Goal: Task Accomplishment & Management: Use online tool/utility

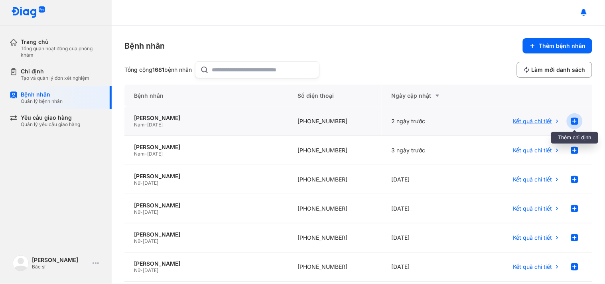
click at [571, 120] on use at bounding box center [574, 121] width 7 height 7
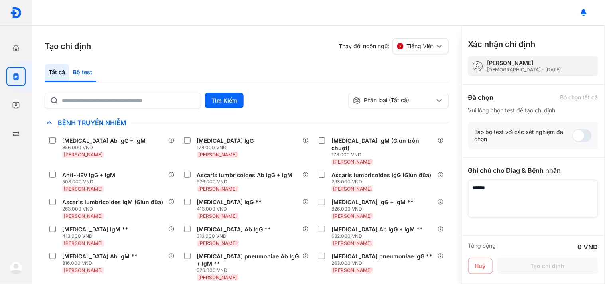
click at [78, 79] on div "Bộ test" at bounding box center [82, 73] width 27 height 18
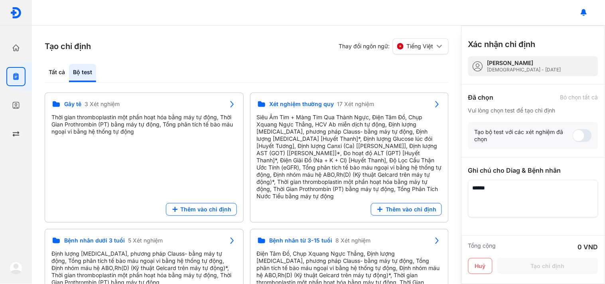
scroll to position [103, 0]
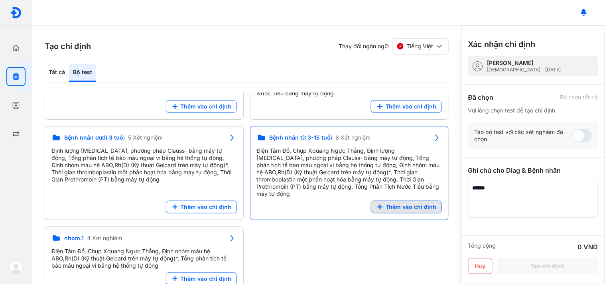
click at [414, 203] on span "Thêm vào chỉ định" at bounding box center [411, 206] width 51 height 7
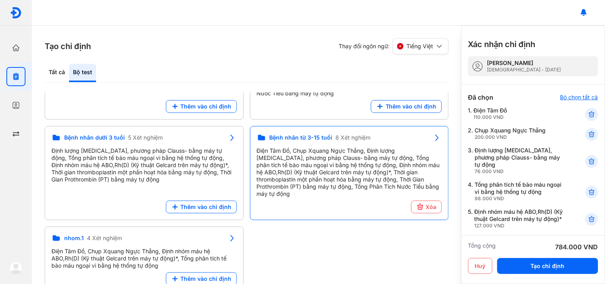
click at [571, 98] on div "Bỏ chọn tất cả" at bounding box center [579, 97] width 38 height 7
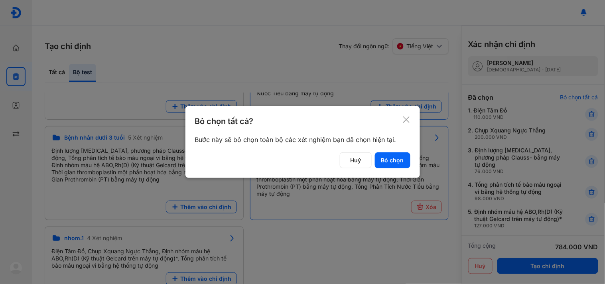
click at [405, 117] on icon at bounding box center [406, 120] width 8 height 8
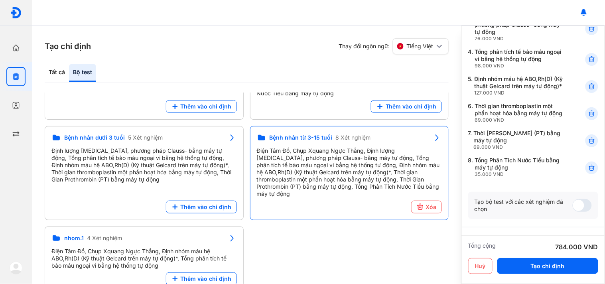
scroll to position [0, 0]
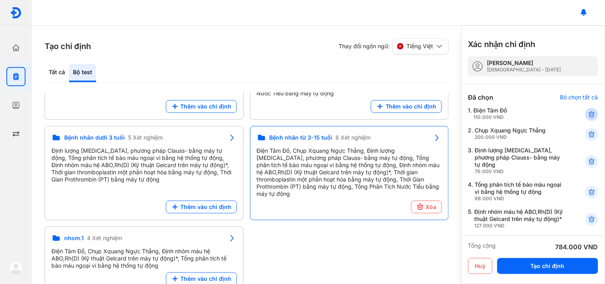
click at [589, 111] on icon at bounding box center [592, 114] width 8 height 8
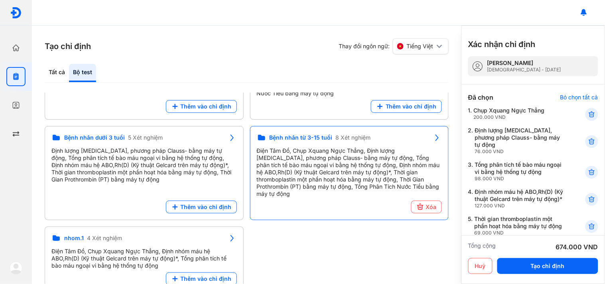
click at [589, 111] on icon at bounding box center [592, 114] width 8 height 8
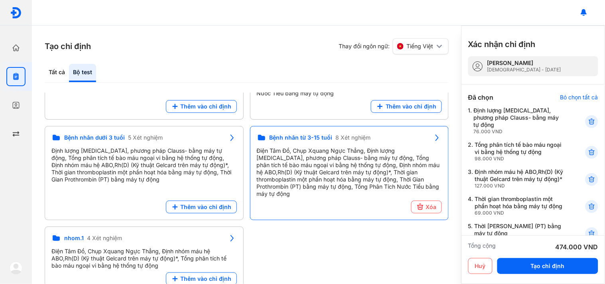
click at [589, 141] on div "1. Định lượng Fibrinogen, phương pháp Clauss- bằng máy tự động 76.000 VND" at bounding box center [533, 152] width 130 height 22
click at [588, 118] on icon at bounding box center [592, 122] width 8 height 8
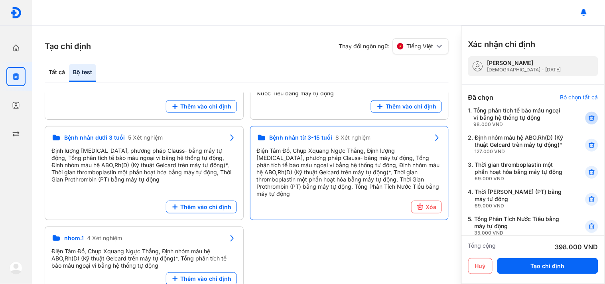
click at [588, 117] on icon at bounding box center [592, 118] width 8 height 8
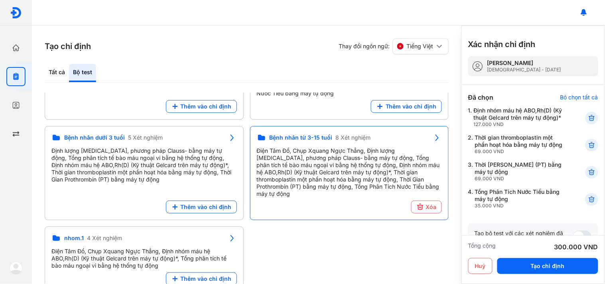
click at [586, 117] on div at bounding box center [592, 118] width 13 height 13
click at [586, 139] on div at bounding box center [592, 145] width 13 height 13
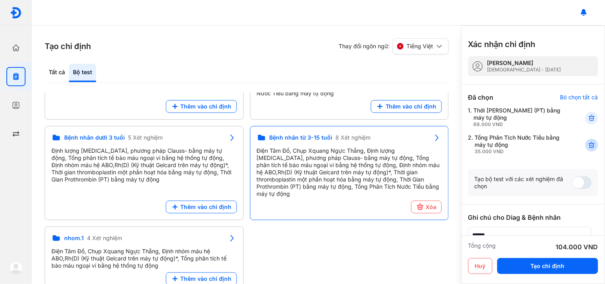
click at [588, 117] on icon at bounding box center [592, 118] width 8 height 8
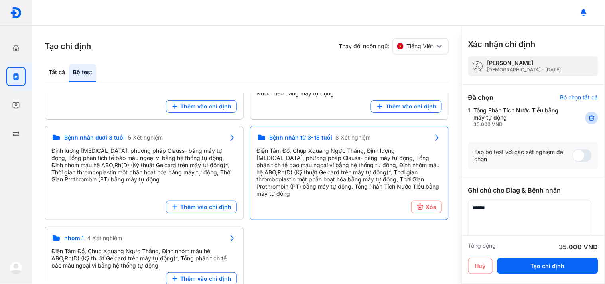
click at [588, 117] on icon at bounding box center [592, 118] width 8 height 8
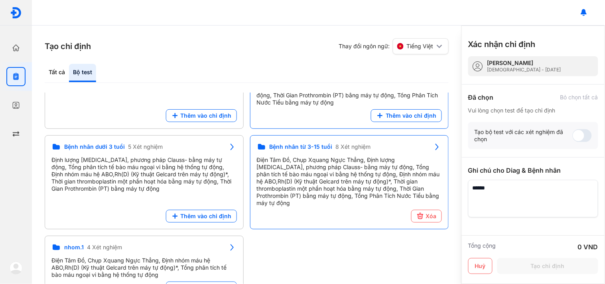
scroll to position [103, 0]
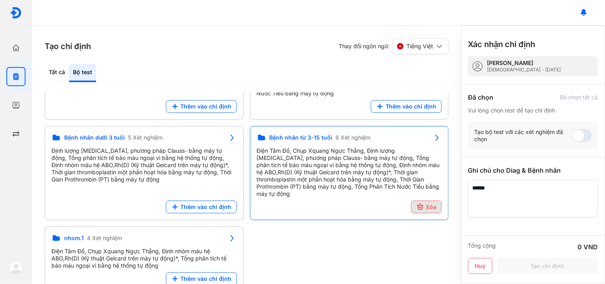
click at [430, 203] on span "Xóa" at bounding box center [431, 206] width 11 height 7
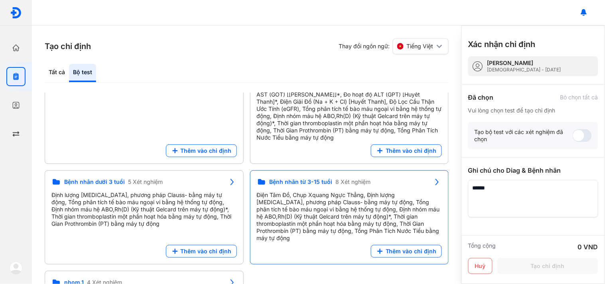
scroll to position [0, 0]
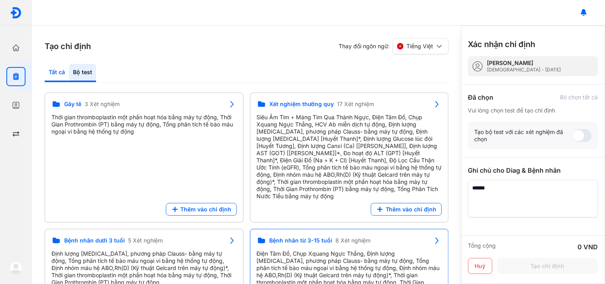
click at [69, 66] on div "Tất cả" at bounding box center [82, 73] width 27 height 18
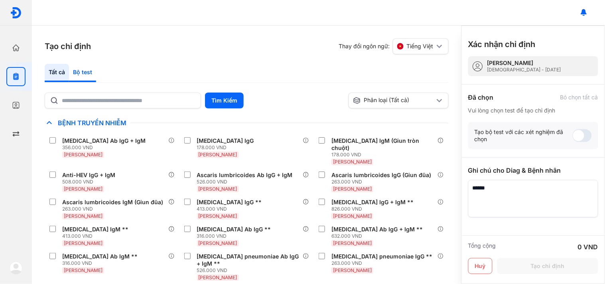
click at [87, 73] on div "Bộ test" at bounding box center [82, 73] width 27 height 18
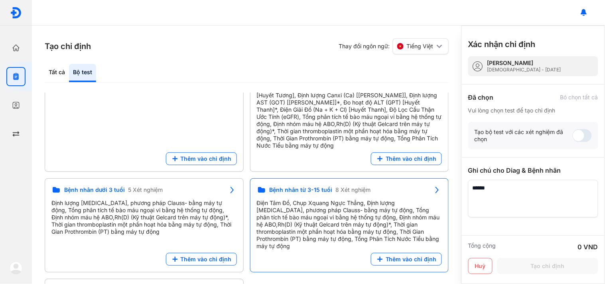
scroll to position [103, 0]
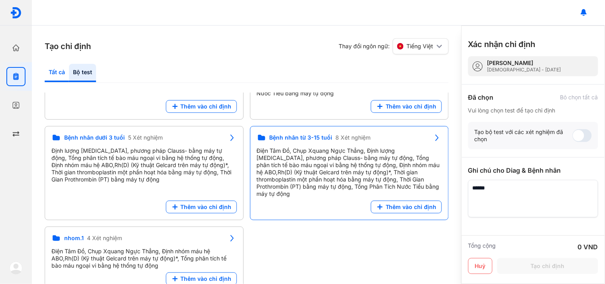
click at [69, 74] on div "Tất cả" at bounding box center [82, 73] width 27 height 18
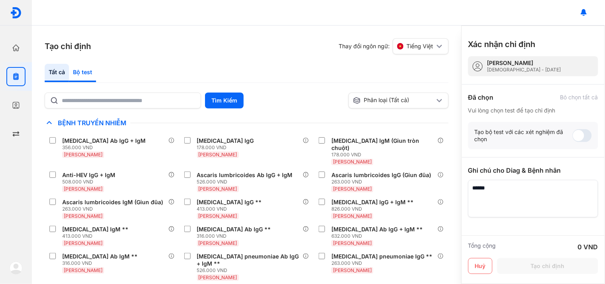
click at [86, 73] on div "Bộ test" at bounding box center [82, 73] width 27 height 18
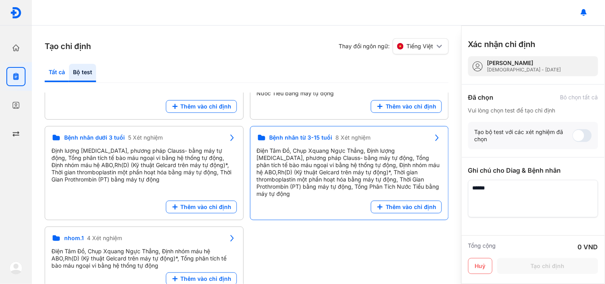
click at [69, 72] on div "Tất cả" at bounding box center [82, 73] width 27 height 18
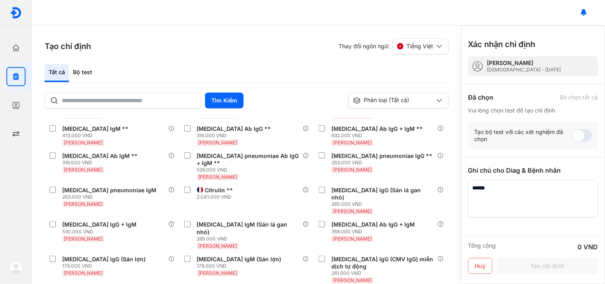
scroll to position [0, 0]
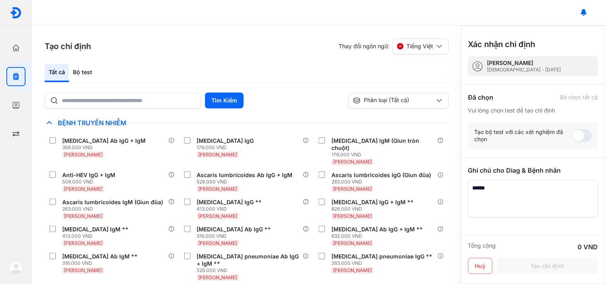
click at [265, 51] on section "Tạo chỉ định Thay đổi ngôn ngữ: Tiếng Việt" at bounding box center [247, 46] width 404 height 16
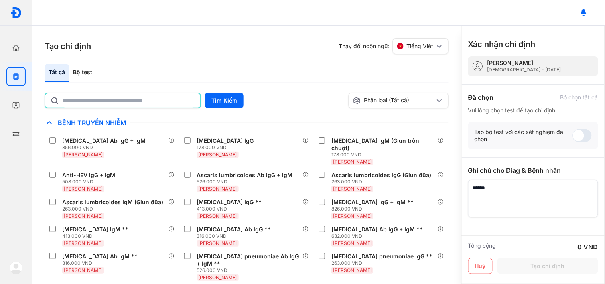
click at [150, 94] on input "text" at bounding box center [128, 100] width 133 height 14
click at [172, 60] on div "Tạo chỉ định Thay đổi ngôn ngữ: Tiếng Việt Tất cả Bộ test Tìm Kiếm Phân loại (T…" at bounding box center [247, 155] width 430 height 258
click at [166, 101] on input "text" at bounding box center [128, 100] width 133 height 14
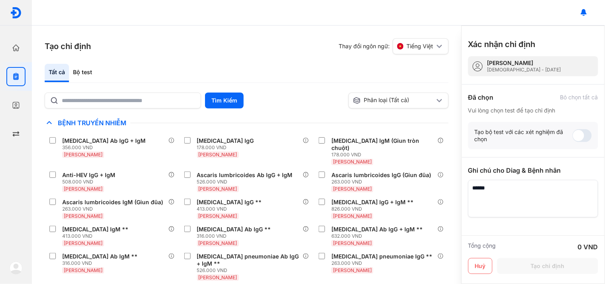
click at [209, 34] on div "Tạo chỉ định Thay đổi ngôn ngữ: Tiếng Việt Tất cả Bộ test Tìm Kiếm Phân loại (T…" at bounding box center [247, 155] width 430 height 258
click at [76, 66] on div "Bộ test" at bounding box center [82, 73] width 27 height 18
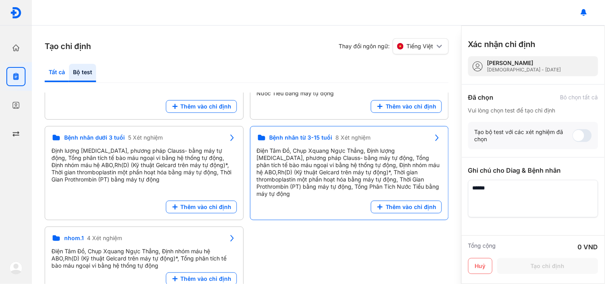
click at [69, 74] on div "Tất cả" at bounding box center [82, 73] width 27 height 18
